Goal: Information Seeking & Learning: Learn about a topic

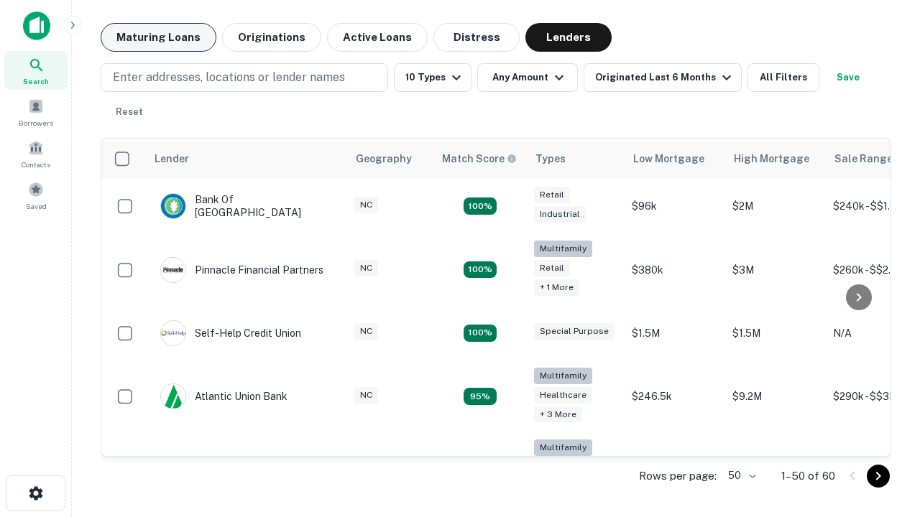
click at [158, 37] on button "Maturing Loans" at bounding box center [159, 37] width 116 height 29
